Goal: Navigation & Orientation: Find specific page/section

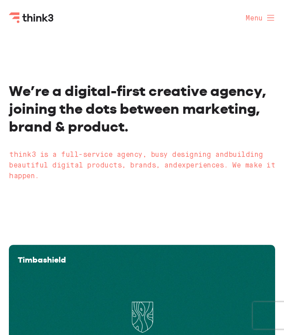
click at [269, 17] on icon at bounding box center [270, 18] width 7 height 6
click at [271, 18] on icon at bounding box center [270, 18] width 7 height 6
click at [267, 19] on icon at bounding box center [270, 18] width 7 height 8
click at [270, 17] on icon at bounding box center [270, 18] width 7 height 6
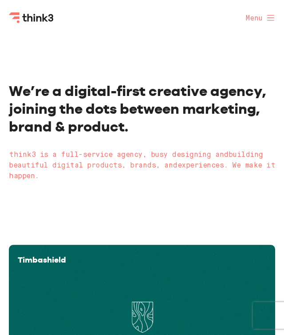
click at [270, 17] on icon at bounding box center [270, 18] width 7 height 6
click at [255, 17] on span "Menu" at bounding box center [254, 19] width 17 height 12
click at [269, 18] on icon at bounding box center [270, 18] width 7 height 8
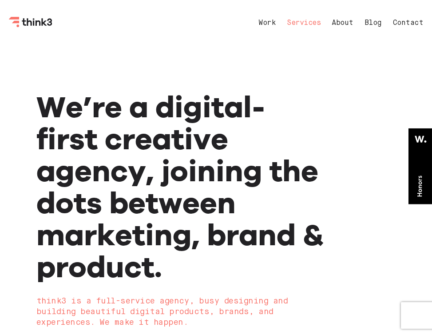
click at [284, 24] on link "Services" at bounding box center [304, 23] width 34 height 7
